Goal: Task Accomplishment & Management: Complete application form

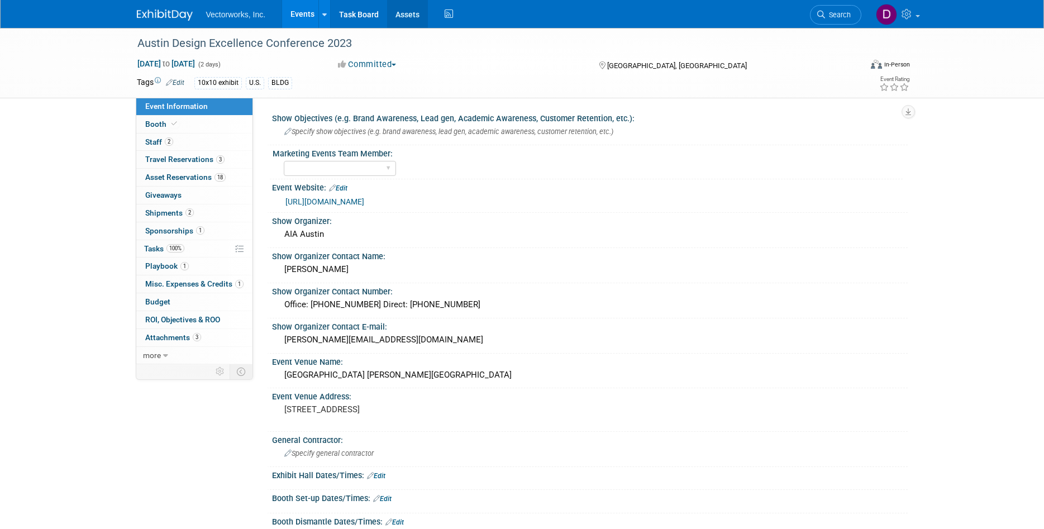
click at [413, 15] on link "Assets" at bounding box center [407, 14] width 41 height 28
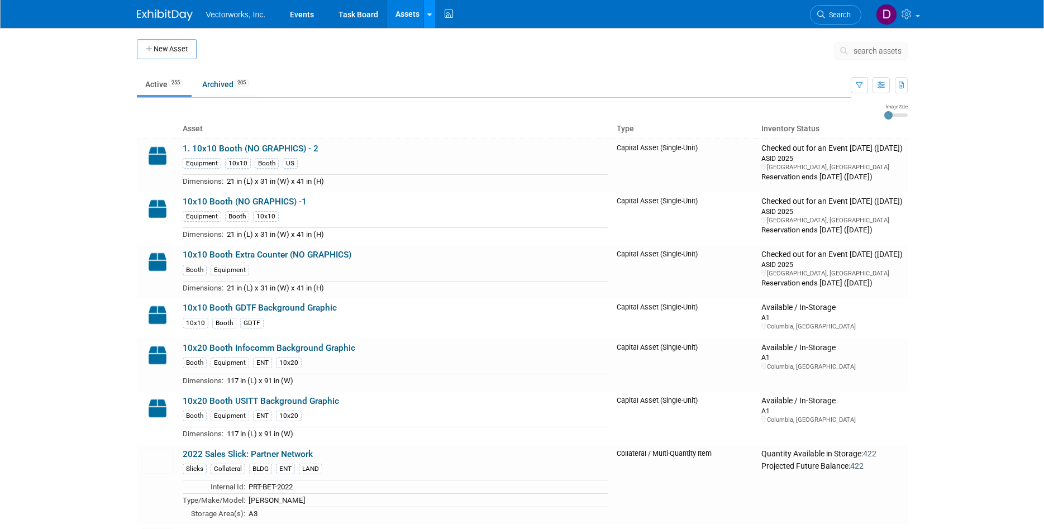
click at [429, 18] on div at bounding box center [429, 13] width 4 height 11
click at [448, 43] on link "New Asset" at bounding box center [473, 40] width 99 height 16
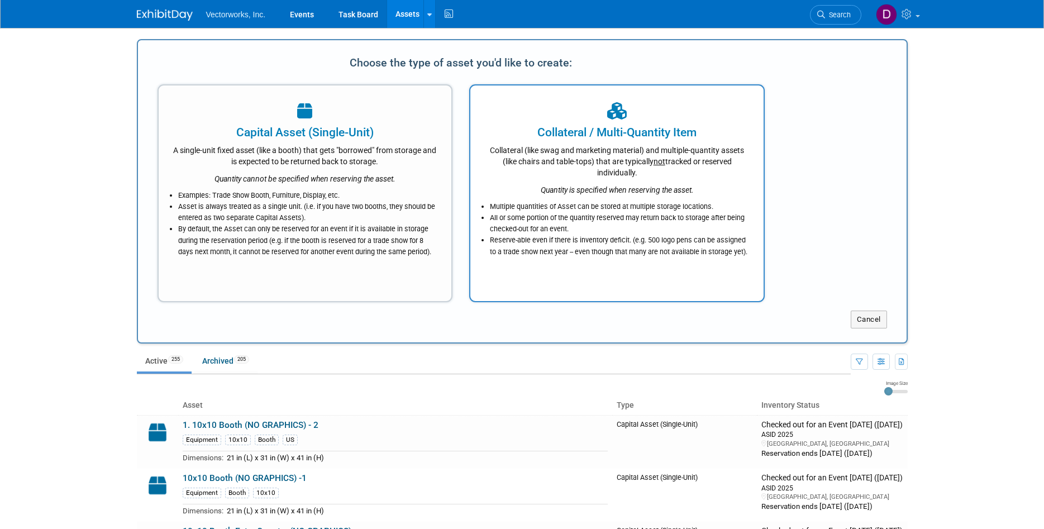
click at [584, 136] on div "Collateral / Multi-Quantity Item" at bounding box center [616, 132] width 265 height 17
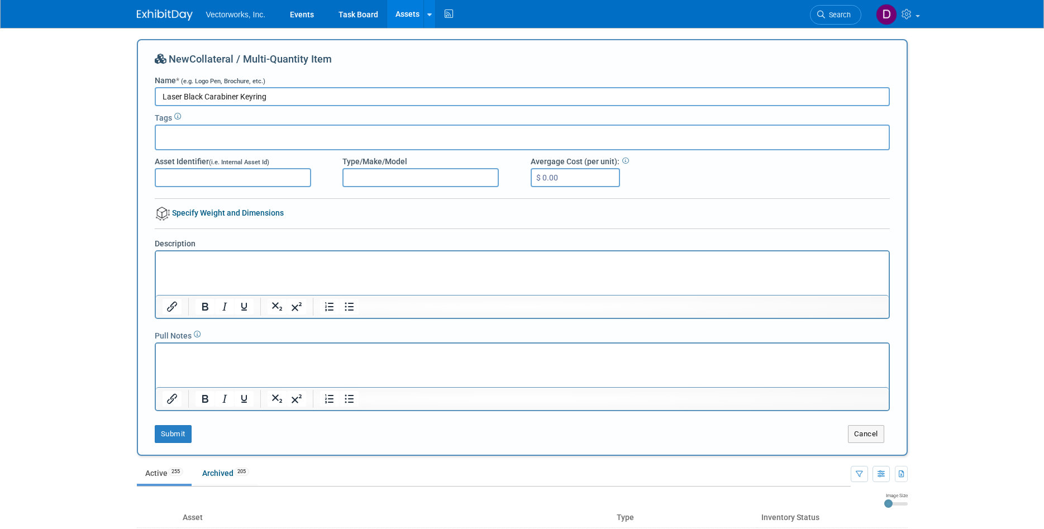
type input "Laser Black Carabiner Keyring"
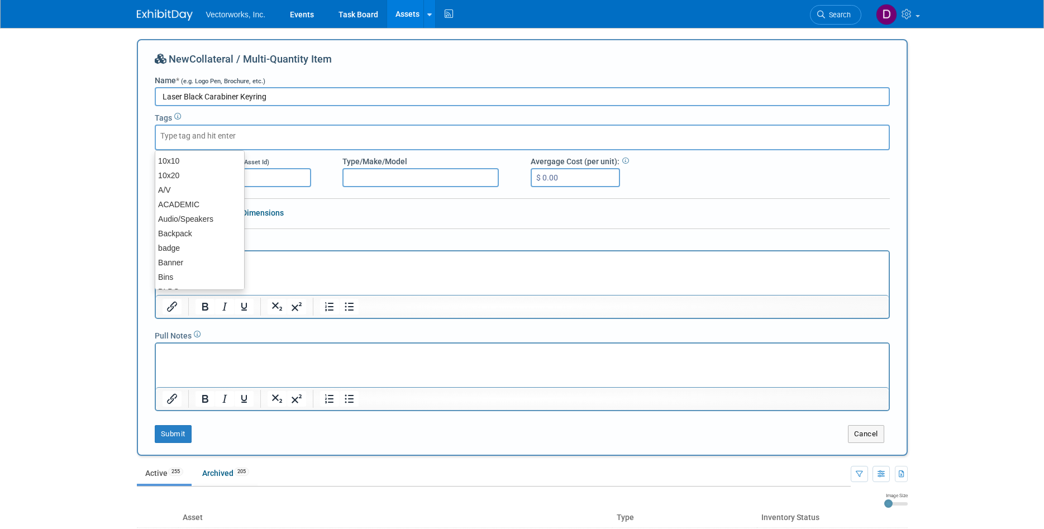
click at [232, 135] on input "text" at bounding box center [204, 135] width 89 height 11
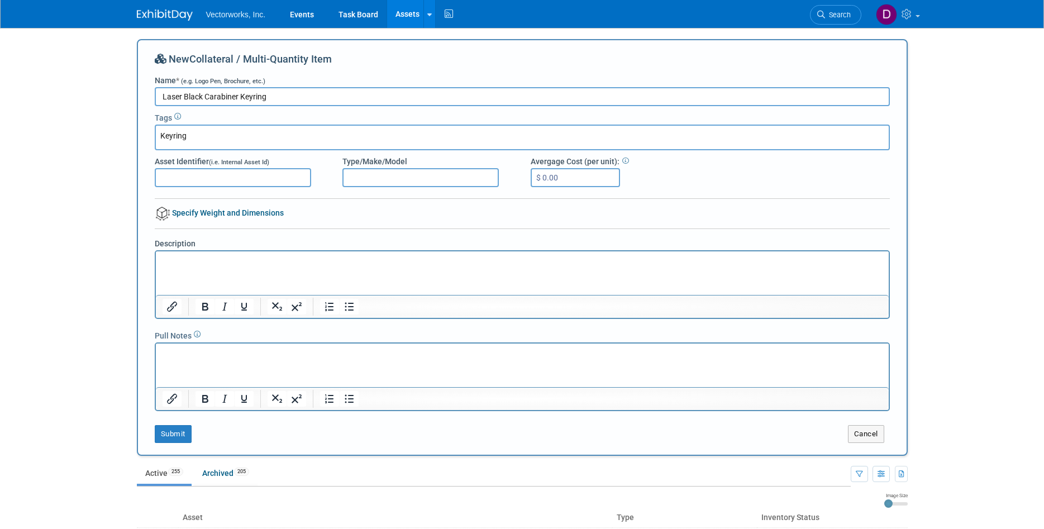
click at [221, 136] on input "Keyring" at bounding box center [238, 135] width 156 height 11
type input "Keyring"
click at [218, 173] on input "Asset Identifier (i.e. Internal Asset Id)" at bounding box center [233, 177] width 156 height 19
type input "LAJ-BLK-KRG"
click at [185, 259] on p "Rich Text Area. Press ALT-0 for help." at bounding box center [522, 261] width 720 height 11
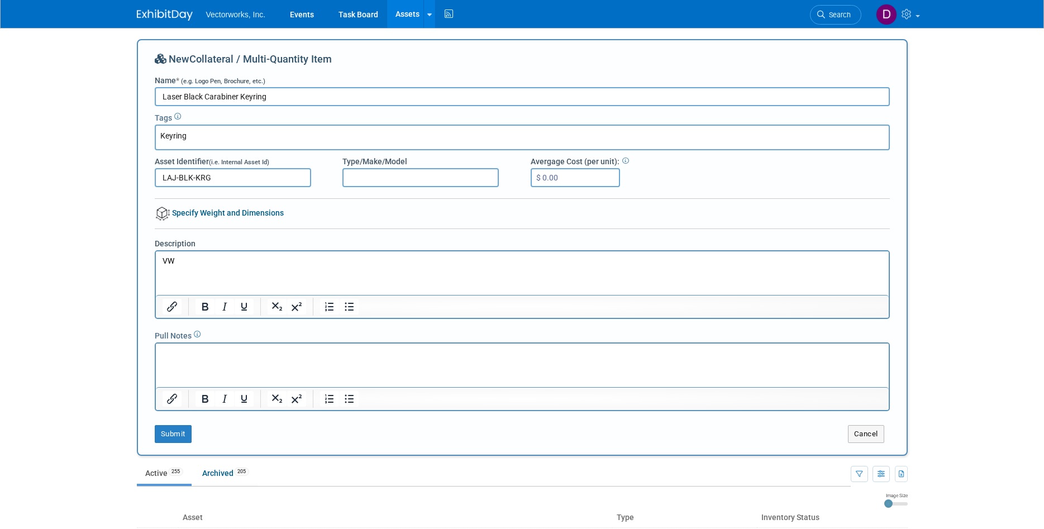
drag, startPoint x: 284, startPoint y: 97, endPoint x: 159, endPoint y: 98, distance: 125.1
click at [159, 98] on input "Laser Black Carabiner Keyring" at bounding box center [522, 96] width 735 height 19
click at [185, 262] on p "VW" at bounding box center [522, 261] width 720 height 11
click at [361, 180] on input "Type/Make/Model" at bounding box center [420, 177] width 156 height 19
type input "l"
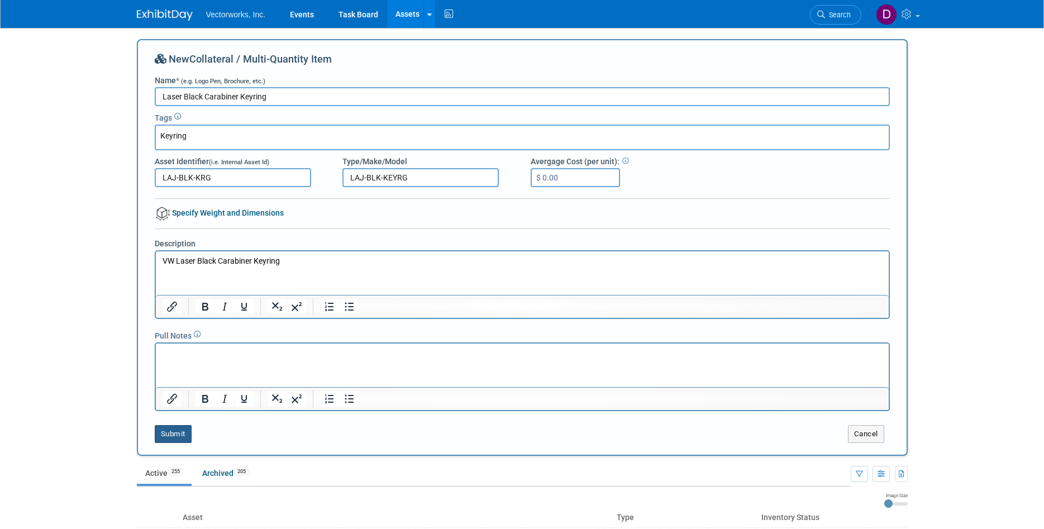
type input "LAJ-BLK-KEYRG"
click at [179, 437] on button "Submit" at bounding box center [173, 434] width 37 height 18
type input "Keyring"
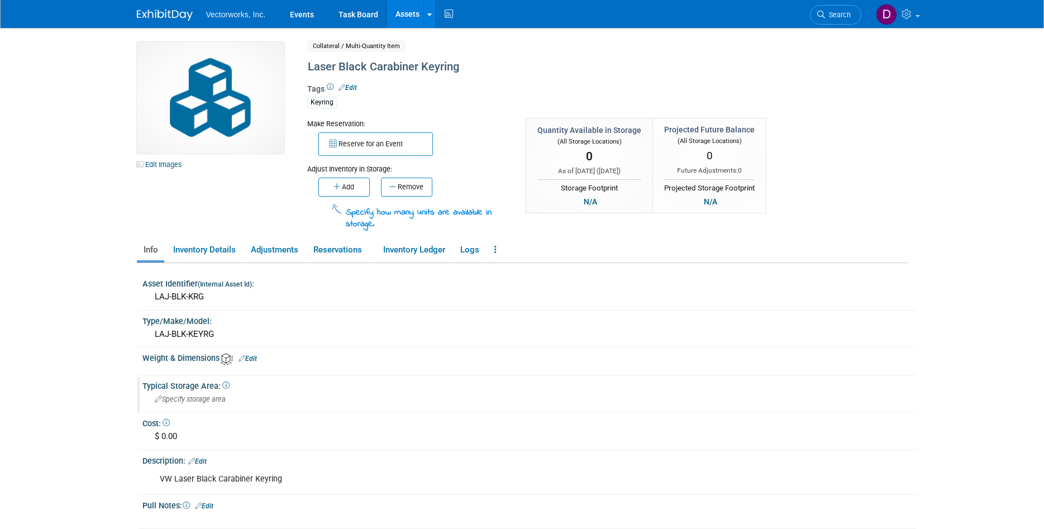
click at [178, 398] on span "Specify storage area" at bounding box center [190, 399] width 71 height 8
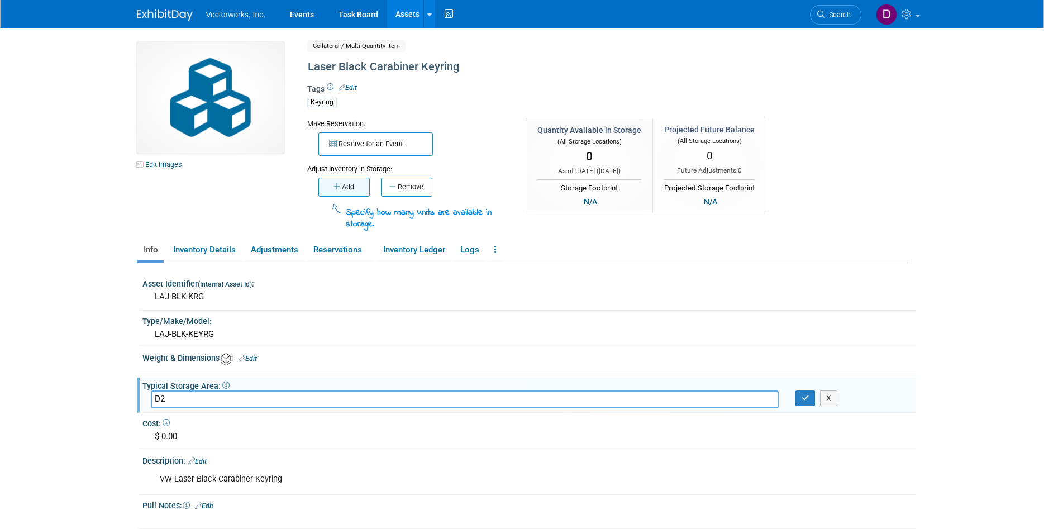
type input "D2"
click at [359, 188] on button "Add" at bounding box center [343, 187] width 51 height 19
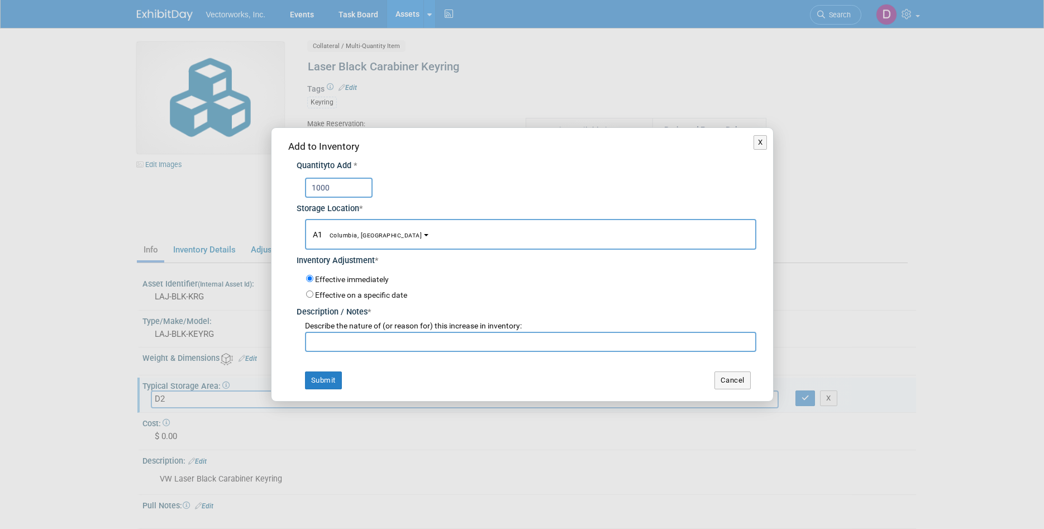
type input "1000"
click at [377, 232] on button "A1 Columbia, MD" at bounding box center [530, 234] width 451 height 31
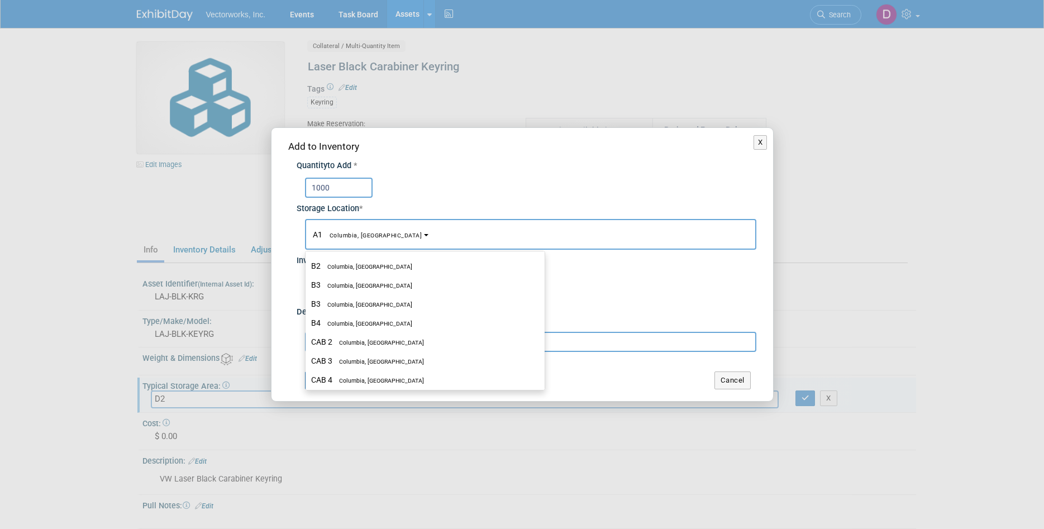
scroll to position [318, 0]
click at [322, 307] on label "D2 Columbia, MD" at bounding box center [422, 306] width 222 height 15
click at [307, 307] on input "D2 Columbia, MD" at bounding box center [303, 306] width 7 height 7
select select "11222679"
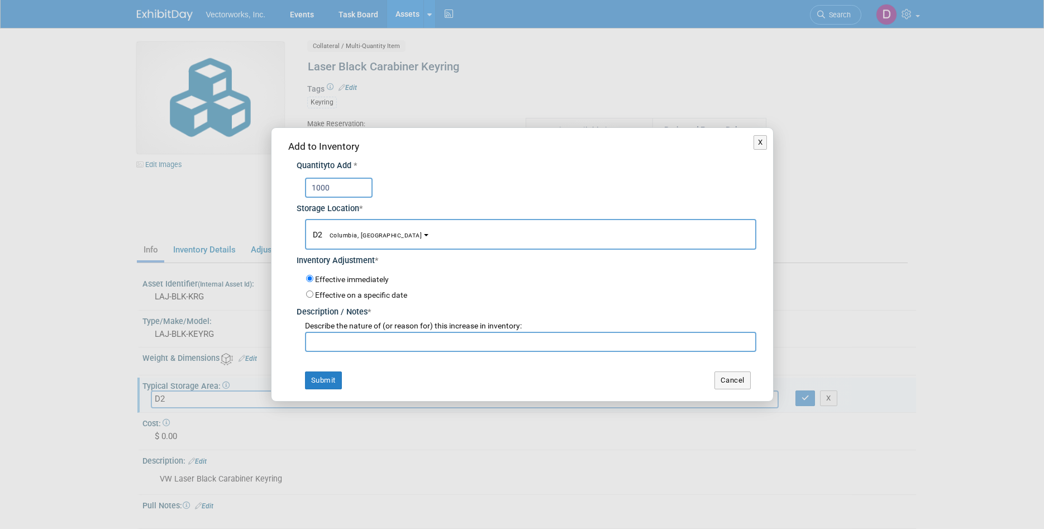
click at [332, 334] on input "text" at bounding box center [530, 342] width 451 height 20
type input "Recvd on 08/20/2025"
click at [334, 384] on button "Submit" at bounding box center [323, 380] width 37 height 18
